Goal: Task Accomplishment & Management: Complete application form

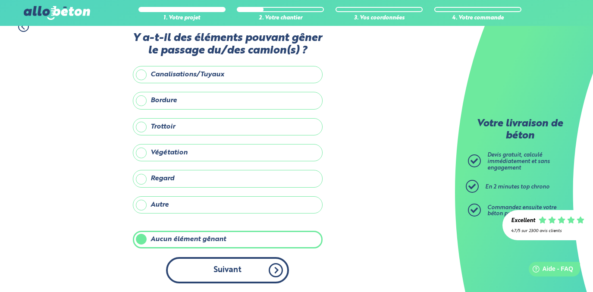
click at [270, 271] on button "Suivant" at bounding box center [227, 270] width 123 height 26
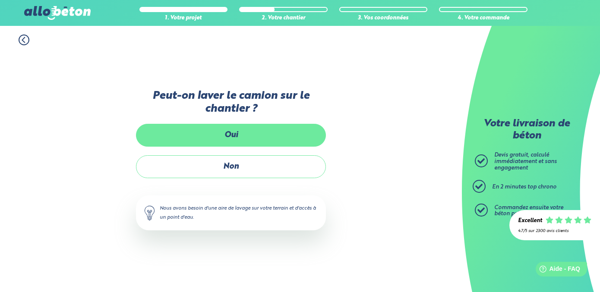
click at [248, 134] on label "Oui" at bounding box center [231, 135] width 190 height 23
click at [0, 0] on input "Oui" at bounding box center [0, 0] width 0 height 0
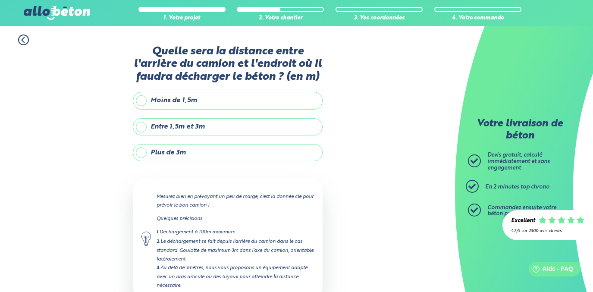
click at [212, 128] on label "Entre 1,5m et 3m" at bounding box center [228, 126] width 190 height 17
click at [0, 0] on input "Entre 1,5m et 3m" at bounding box center [0, 0] width 0 height 0
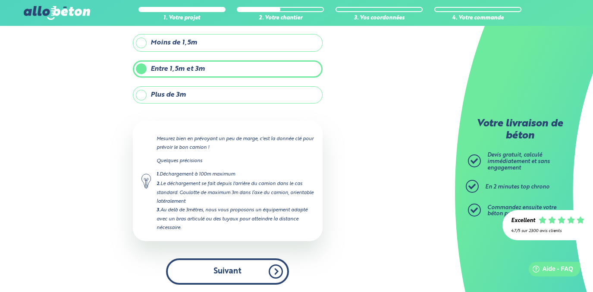
click at [275, 263] on button "Suivant" at bounding box center [227, 271] width 123 height 26
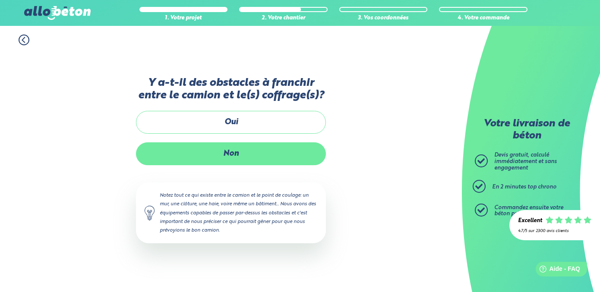
click at [243, 154] on label "Non" at bounding box center [231, 153] width 190 height 23
click at [0, 0] on input "Non" at bounding box center [0, 0] width 0 height 0
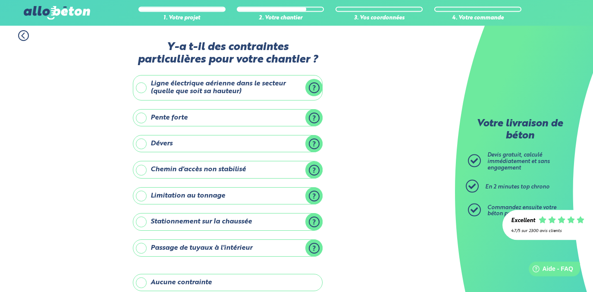
scroll to position [7, 0]
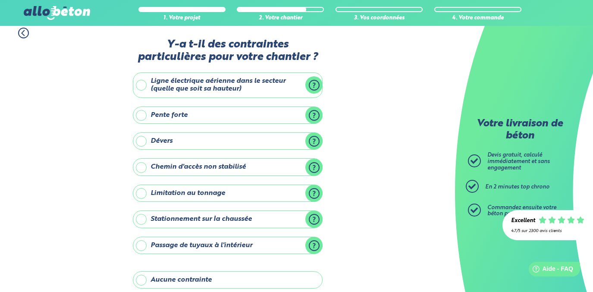
click at [317, 118] on label "Pente forte" at bounding box center [228, 115] width 190 height 17
click at [0, 0] on input "Pente forte" at bounding box center [0, 0] width 0 height 0
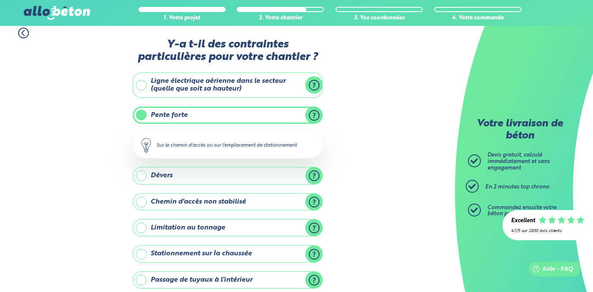
click at [137, 119] on label "Pente forte" at bounding box center [228, 115] width 190 height 17
click at [0, 0] on input "Pente forte" at bounding box center [0, 0] width 0 height 0
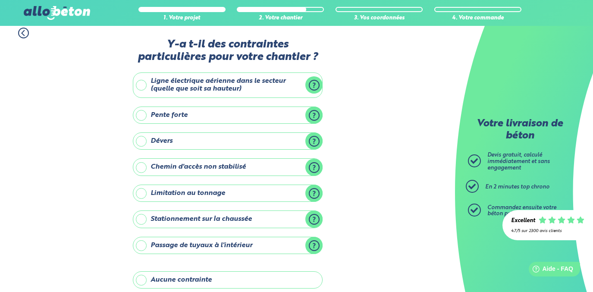
click at [148, 118] on label "Pente forte" at bounding box center [228, 115] width 190 height 17
click at [0, 0] on input "Pente forte" at bounding box center [0, 0] width 0 height 0
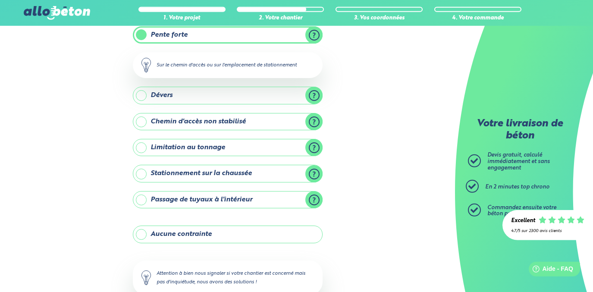
scroll to position [90, 0]
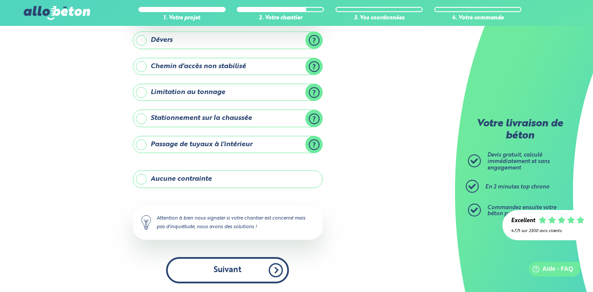
click at [281, 268] on button "Suivant" at bounding box center [227, 270] width 123 height 26
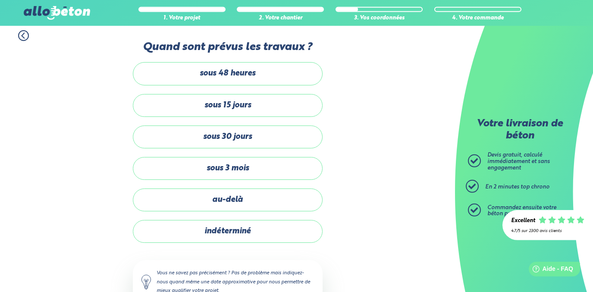
scroll to position [7, 0]
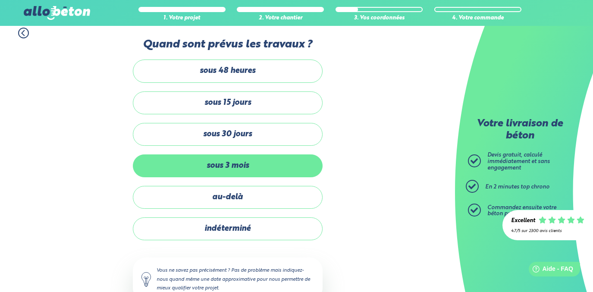
click at [311, 166] on label "sous 3 mois" at bounding box center [228, 165] width 190 height 23
click at [0, 0] on input "sous 3 mois" at bounding box center [0, 0] width 0 height 0
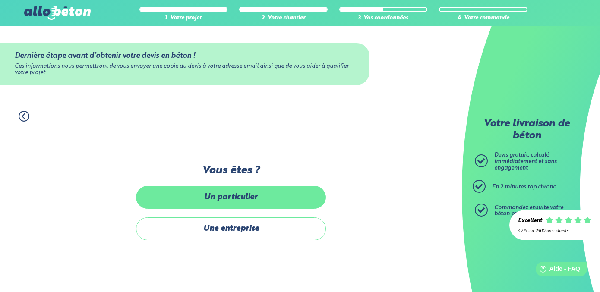
click at [259, 193] on label "Un particulier" at bounding box center [231, 197] width 190 height 23
click at [0, 0] on input "Un particulier" at bounding box center [0, 0] width 0 height 0
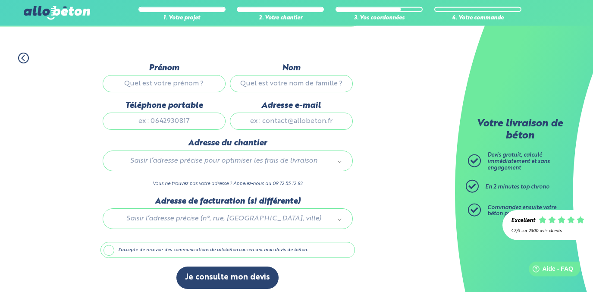
scroll to position [54, 0]
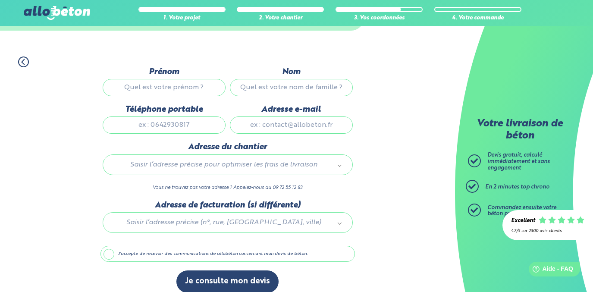
click at [185, 93] on input "Prénom" at bounding box center [164, 87] width 123 height 17
click at [186, 91] on input "Prénom" at bounding box center [164, 87] width 123 height 17
click at [187, 90] on input "Prénom" at bounding box center [164, 87] width 123 height 17
type input "[PERSON_NAME]"
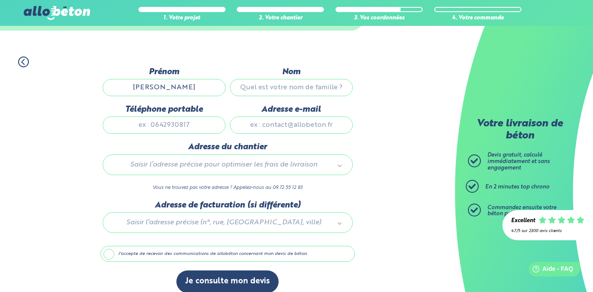
click at [272, 93] on input "Nom" at bounding box center [291, 87] width 123 height 17
type input "FORT"
drag, startPoint x: 287, startPoint y: 189, endPoint x: 289, endPoint y: 174, distance: 15.6
click at [287, 190] on p "Vous ne trouvez pas votre adresse ? Appelez-nous au 09 72 55 12 83" at bounding box center [228, 188] width 250 height 8
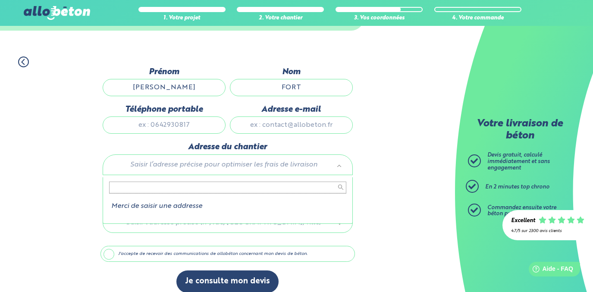
click at [290, 169] on body "09 72 55 12 83 Conseils et Appel Gratuits nos produits le béton prêt à l'emploi…" at bounding box center [296, 124] width 593 height 356
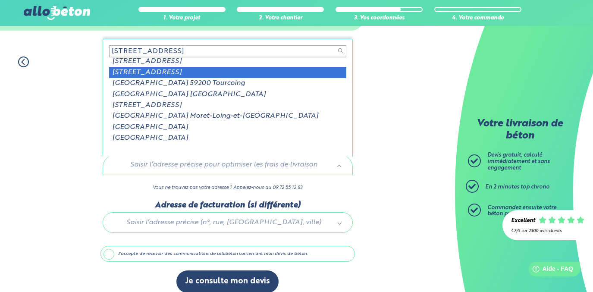
scroll to position [0, 0]
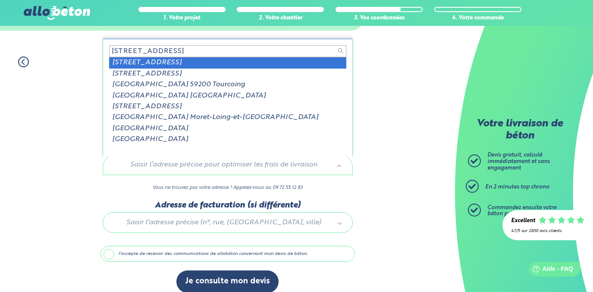
type input "[STREET_ADDRESS]"
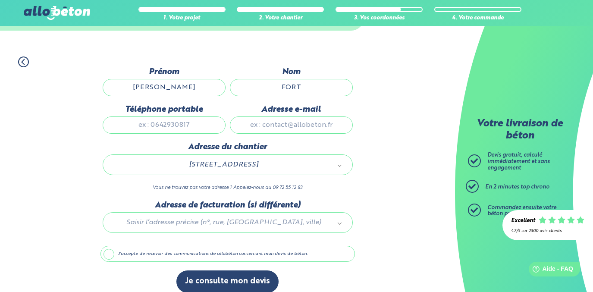
click at [203, 134] on input "Téléphone portable" at bounding box center [164, 124] width 123 height 17
type input "0669920333"
click at [272, 130] on input "Adresse e-mail" at bounding box center [291, 124] width 123 height 17
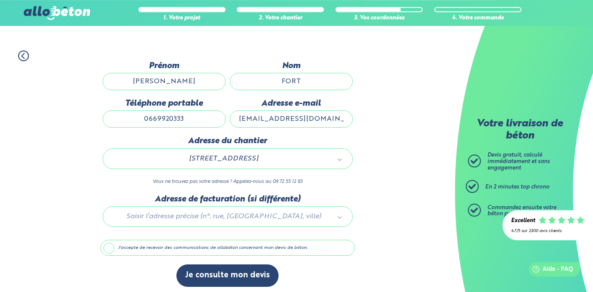
scroll to position [68, 0]
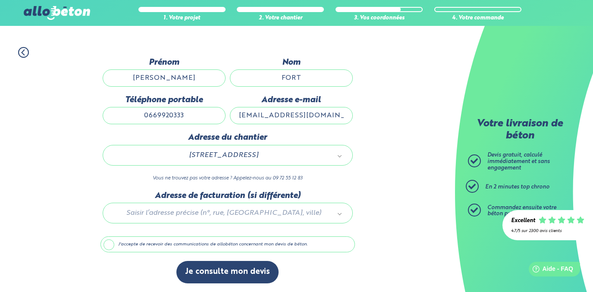
type input "[EMAIL_ADDRESS][DOMAIN_NAME]"
click at [110, 246] on label "J'accepte de recevoir des communications de allobéton concernant mon devis de b…" at bounding box center [227, 244] width 254 height 16
click at [0, 0] on input "J'accepte de recevoir des communications de allobéton concernant mon devis de b…" at bounding box center [0, 0] width 0 height 0
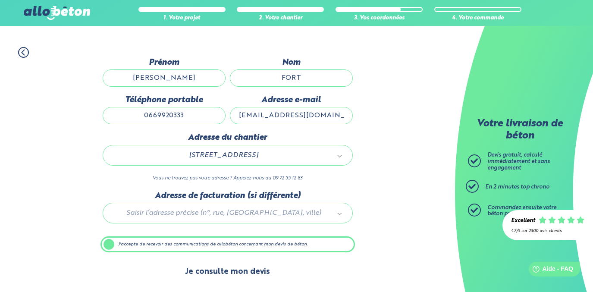
click at [258, 269] on button "Je consulte mon devis" at bounding box center [227, 272] width 102 height 22
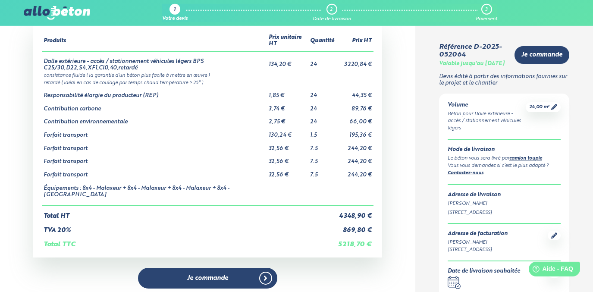
scroll to position [48, 0]
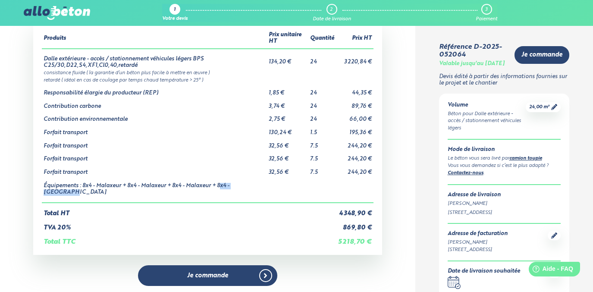
drag, startPoint x: 220, startPoint y: 185, endPoint x: 262, endPoint y: 190, distance: 42.2
click at [262, 190] on td "Équipements : 8x4 - Malaxeur + 8x4 - Malaxeur + 8x4 - Malaxeur + 8x4 - Malaxeur" at bounding box center [154, 189] width 225 height 27
click at [263, 188] on td "Équipements : 8x4 - Malaxeur + 8x4 - Malaxeur + 8x4 - Malaxeur + 8x4 - Malaxeur" at bounding box center [154, 189] width 225 height 27
drag, startPoint x: 260, startPoint y: 186, endPoint x: 220, endPoint y: 185, distance: 39.7
click at [220, 185] on td "Équipements : 8x4 - Malaxeur + 8x4 - Malaxeur + 8x4 - Malaxeur + 8x4 - Malaxeur" at bounding box center [154, 189] width 225 height 27
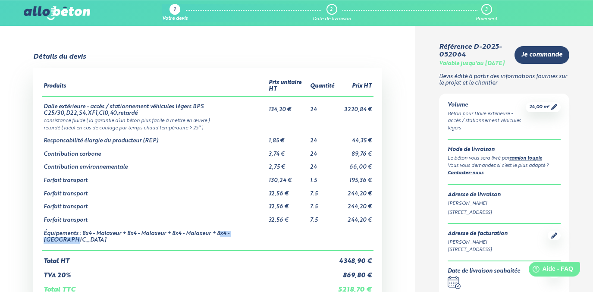
scroll to position [0, 0]
